Goal: Information Seeking & Learning: Learn about a topic

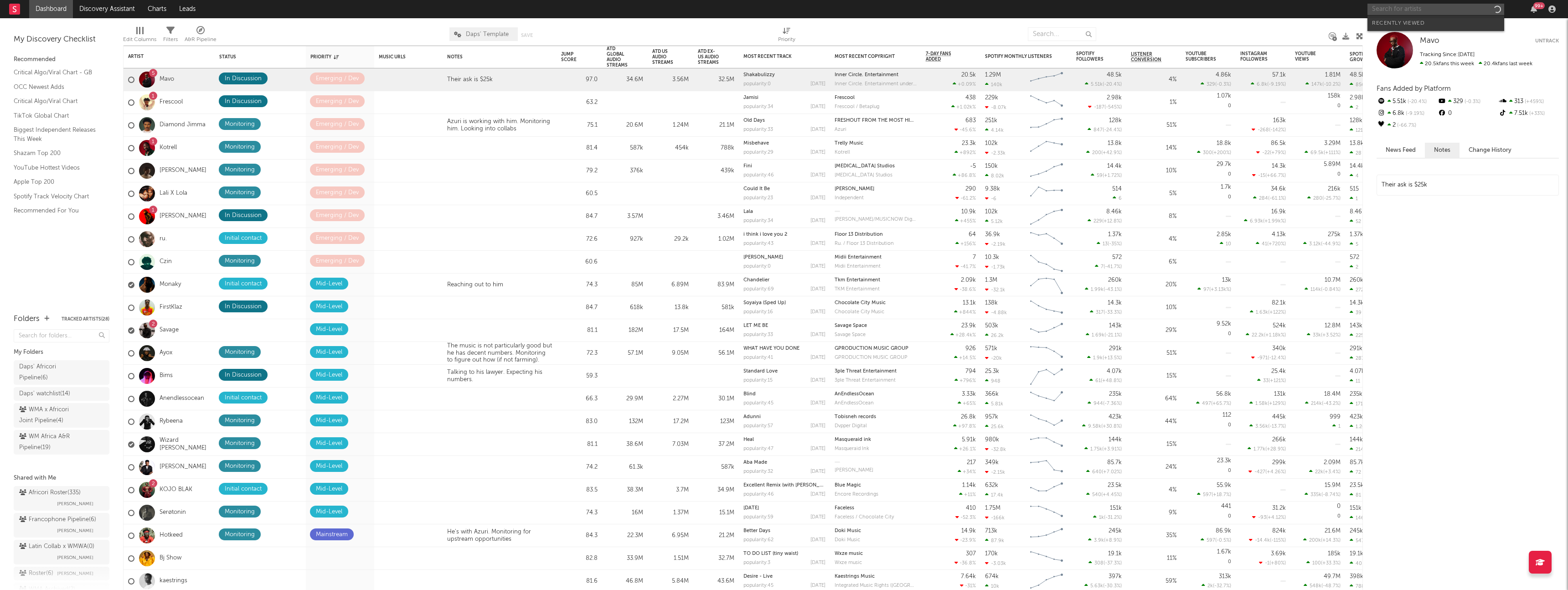
click at [1421, 7] on input "text" at bounding box center [1436, 9] width 137 height 12
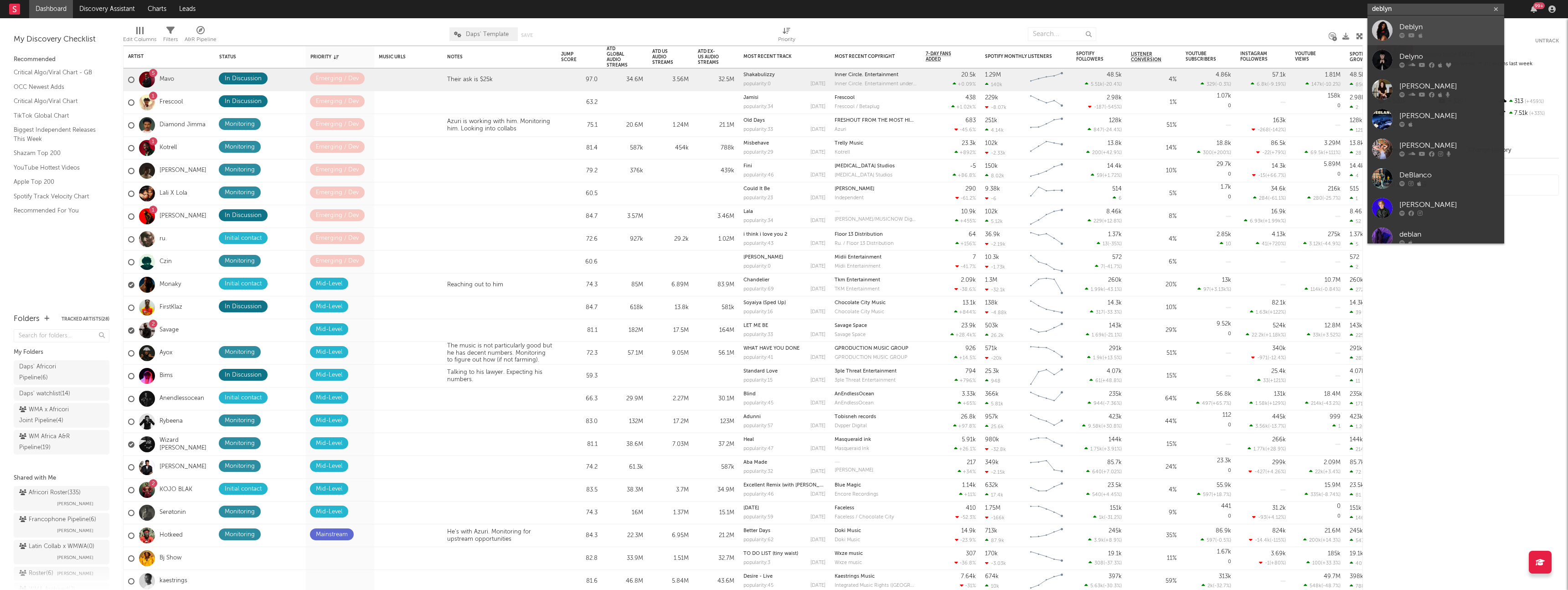
type input "deblyn"
click at [1381, 26] on div at bounding box center [1382, 30] width 21 height 21
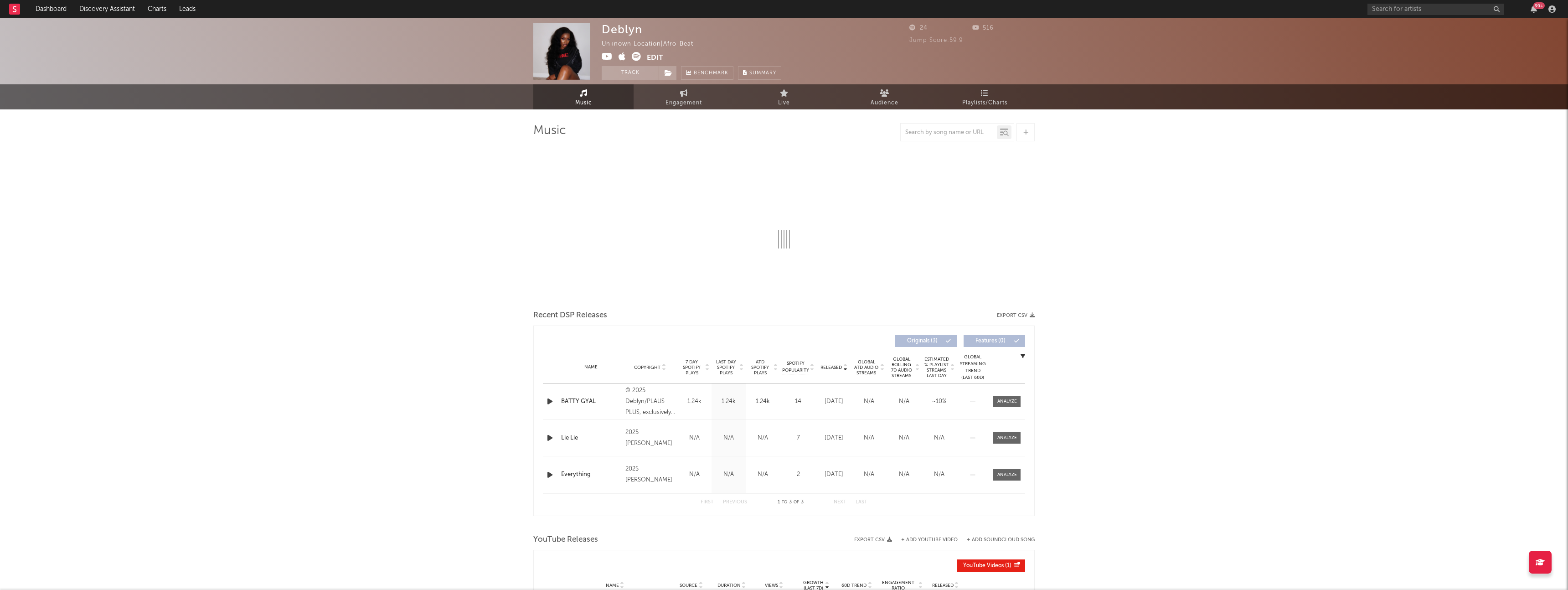
select select "1w"
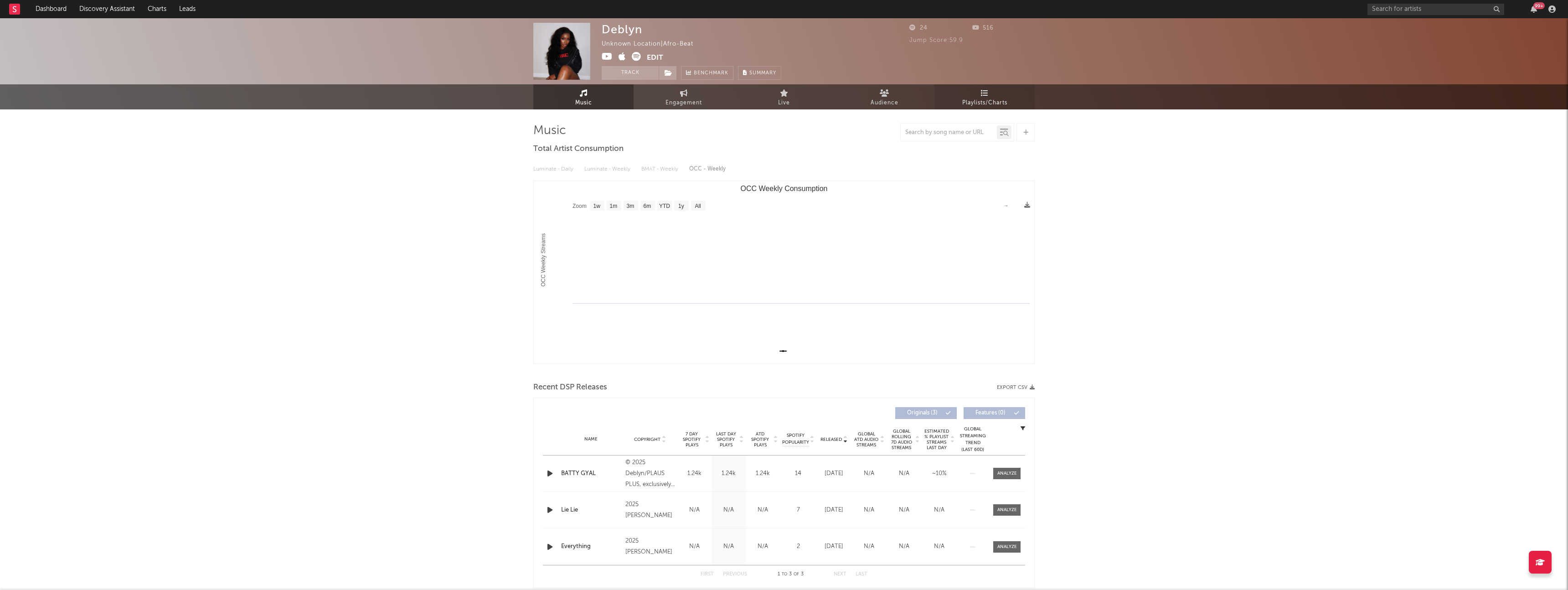
click at [977, 96] on link "Playlists/Charts" at bounding box center [984, 97] width 101 height 25
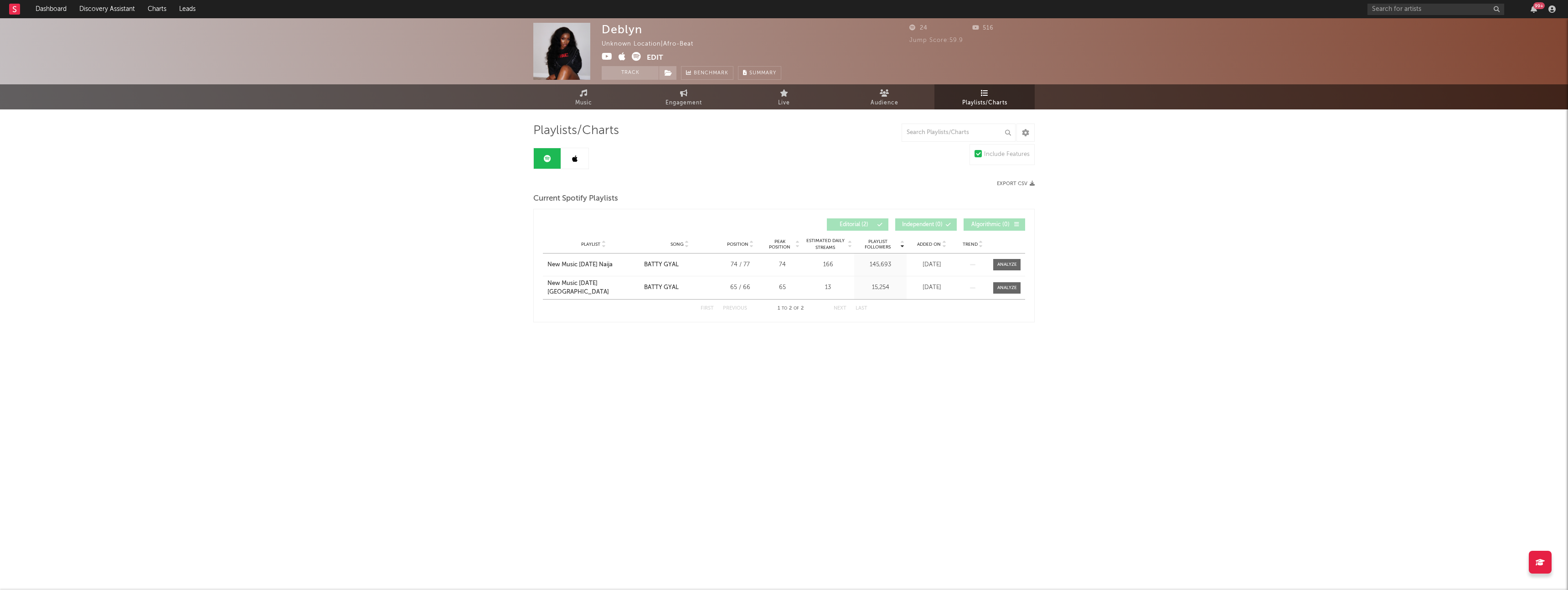
click at [575, 157] on icon at bounding box center [575, 158] width 5 height 7
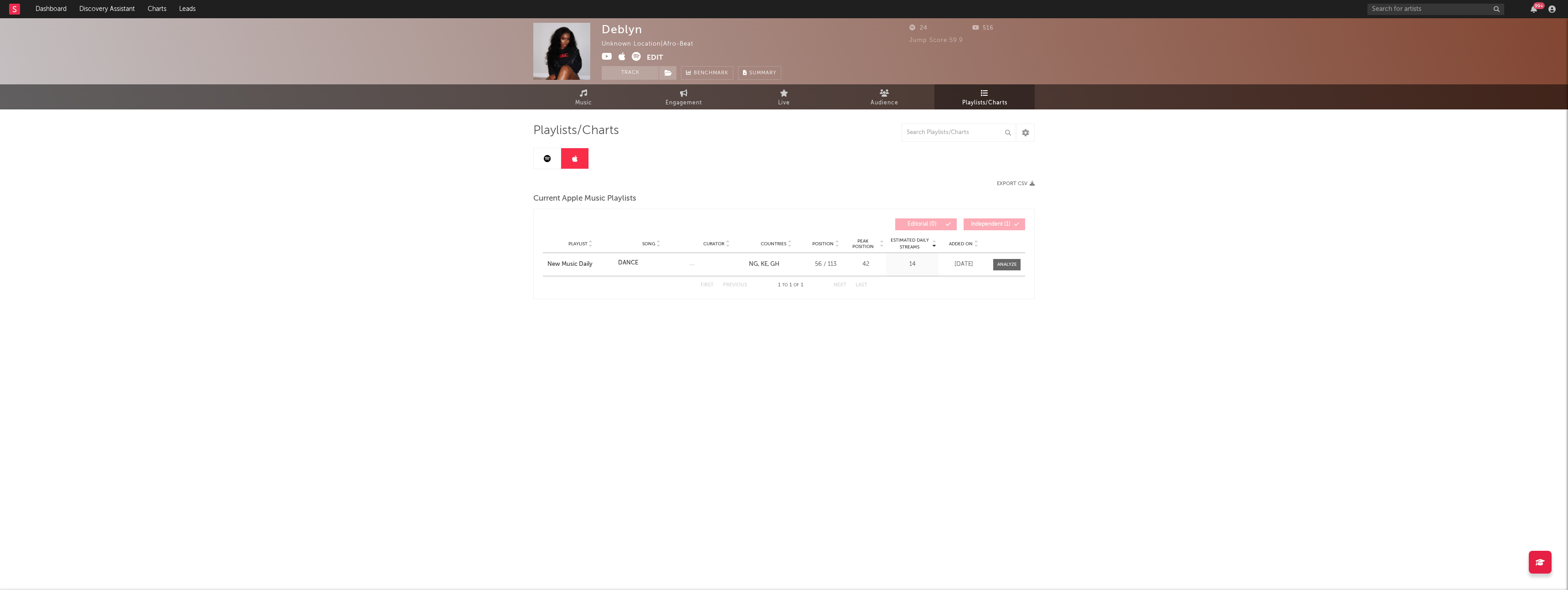
click at [552, 161] on link at bounding box center [548, 158] width 28 height 21
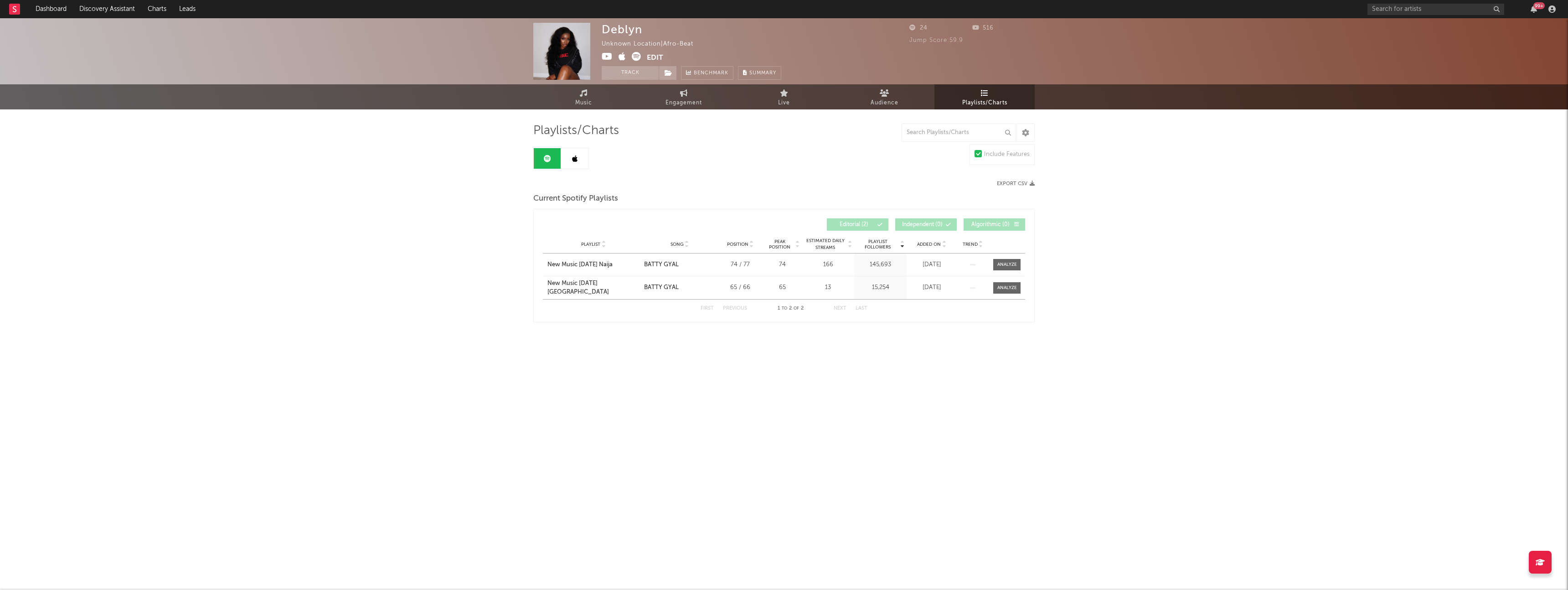
click at [580, 162] on link at bounding box center [575, 158] width 28 height 21
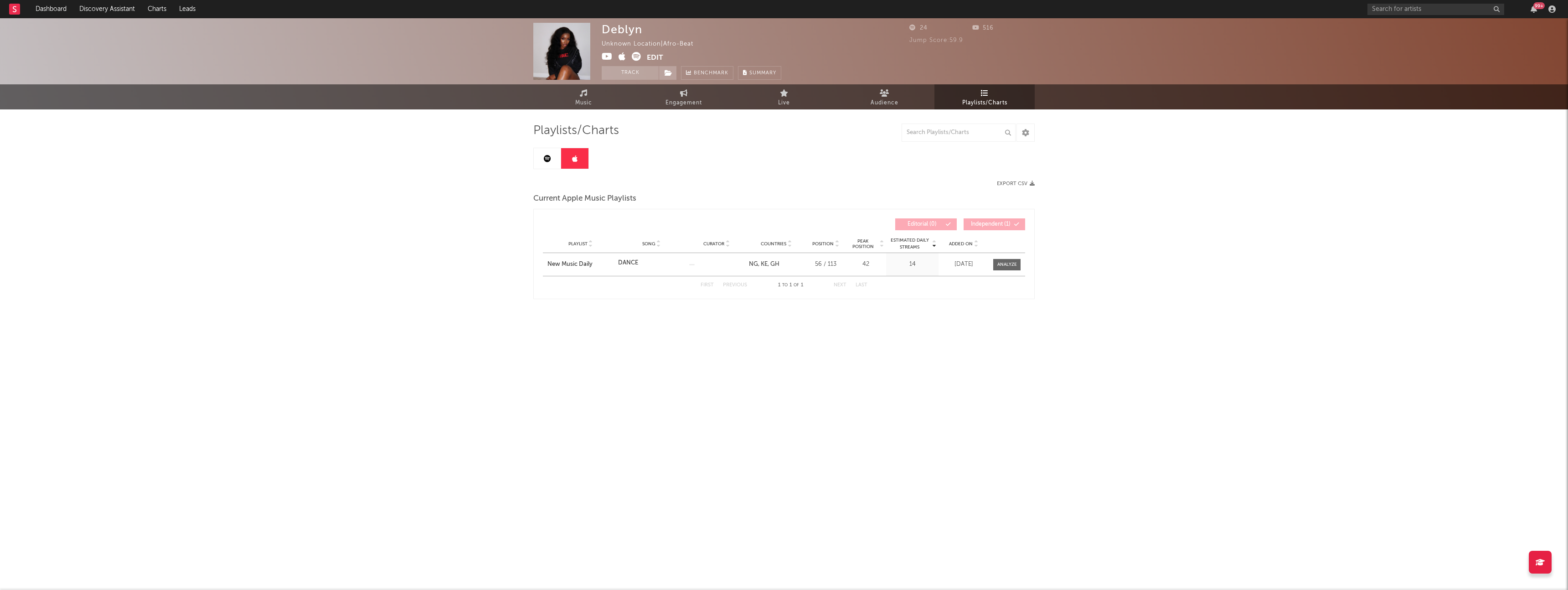
click at [545, 161] on icon at bounding box center [547, 158] width 7 height 7
